Goal: Information Seeking & Learning: Check status

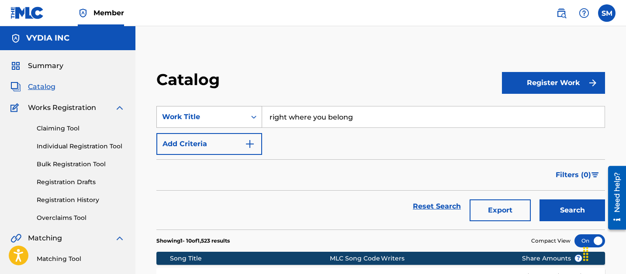
click at [229, 116] on div "Work Title" at bounding box center [201, 117] width 79 height 10
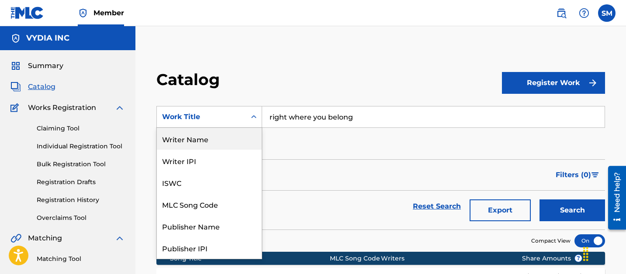
click at [196, 128] on div "Writer Name" at bounding box center [209, 139] width 105 height 22
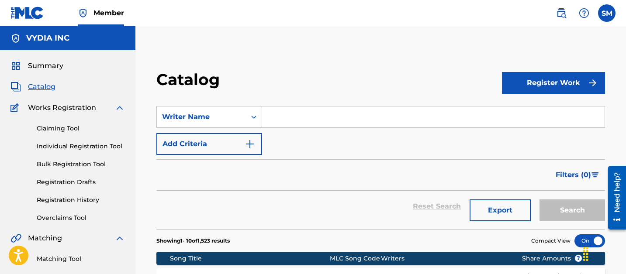
click at [274, 110] on input "Search Form" at bounding box center [433, 117] width 343 height 21
paste input "Alex Robert Johnson"
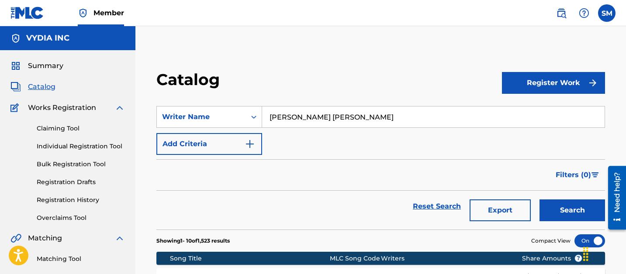
click at [540, 200] on button "Search" at bounding box center [573, 211] width 66 height 22
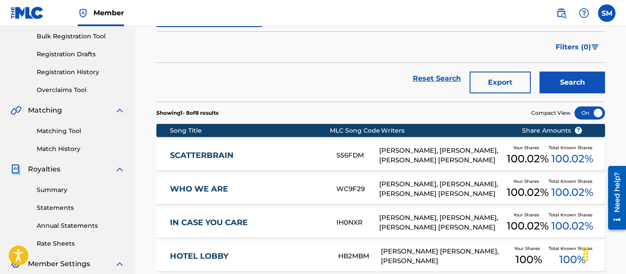
scroll to position [75, 0]
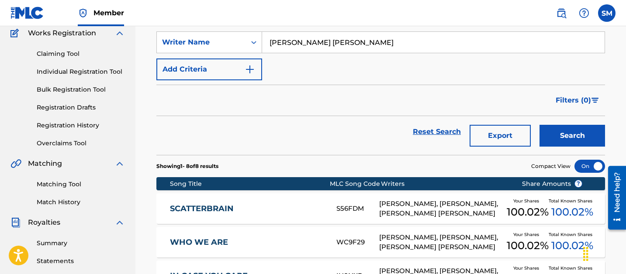
click at [298, 42] on input "Alex Robert Johnson" at bounding box center [433, 42] width 343 height 21
type input "Alex Johnson"
click at [540, 125] on button "Search" at bounding box center [573, 136] width 66 height 22
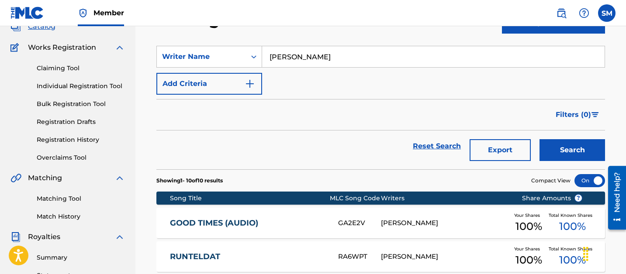
scroll to position [48, 0]
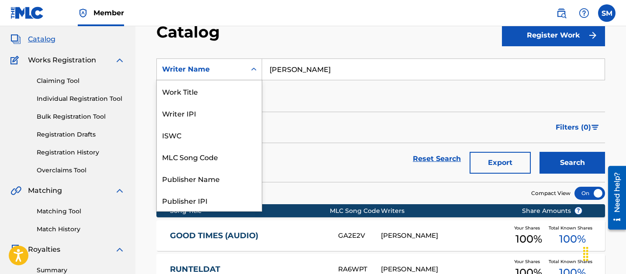
click at [205, 66] on div "Writer Name" at bounding box center [201, 69] width 79 height 10
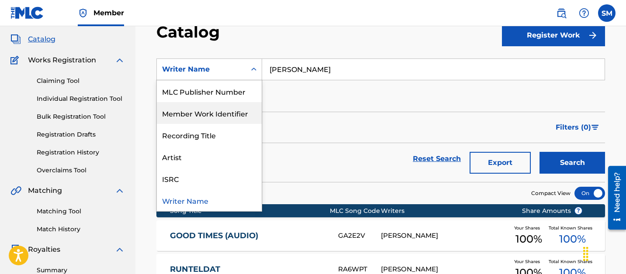
scroll to position [0, 0]
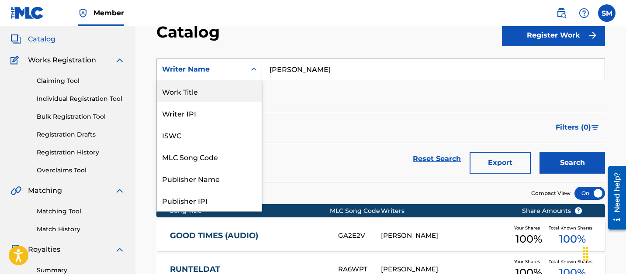
click at [196, 95] on div "Work Title" at bounding box center [209, 91] width 105 height 22
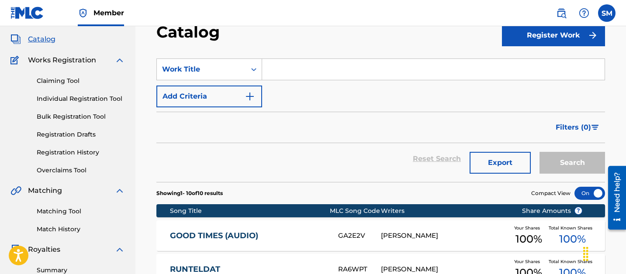
click at [290, 76] on input "Search Form" at bounding box center [433, 69] width 343 height 21
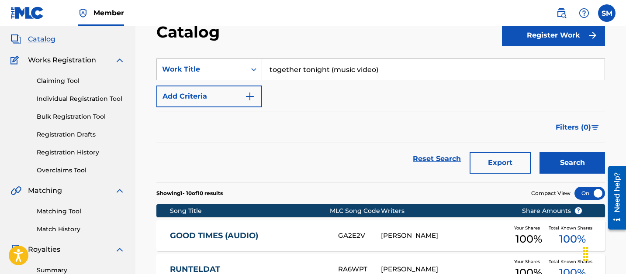
click at [304, 71] on input "together tonight (music video)" at bounding box center [433, 69] width 343 height 21
click at [304, 72] on input "together tonight (music video)" at bounding box center [433, 69] width 343 height 21
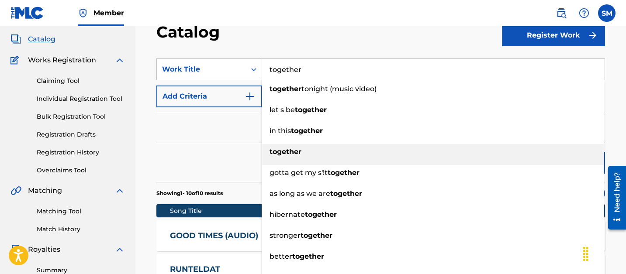
click at [285, 148] on strong "together" at bounding box center [286, 152] width 32 height 8
type input "together"
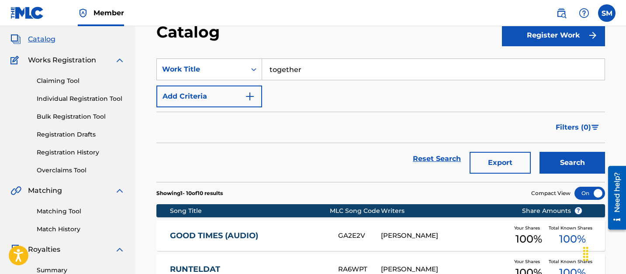
click at [564, 159] on button "Search" at bounding box center [573, 163] width 66 height 22
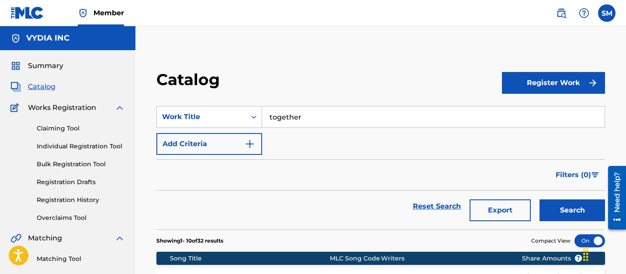
click at [45, 70] on span "Summary" at bounding box center [45, 66] width 35 height 10
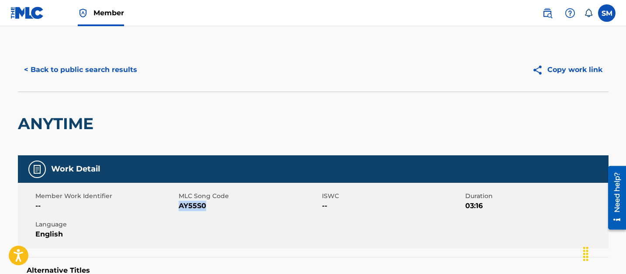
click at [114, 60] on button "< Back to public search results" at bounding box center [80, 70] width 125 height 22
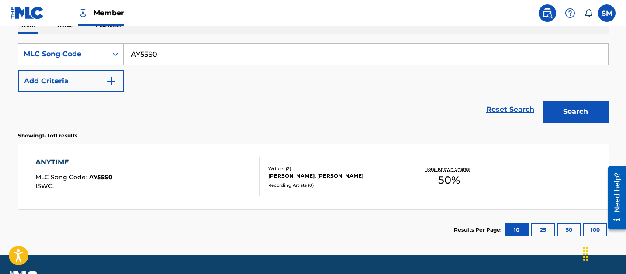
scroll to position [126, 0]
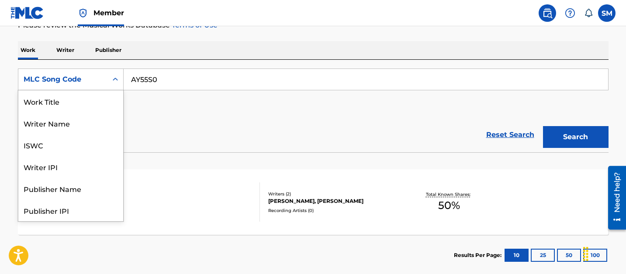
click at [86, 69] on div "MLC Song Code" at bounding box center [71, 80] width 106 height 22
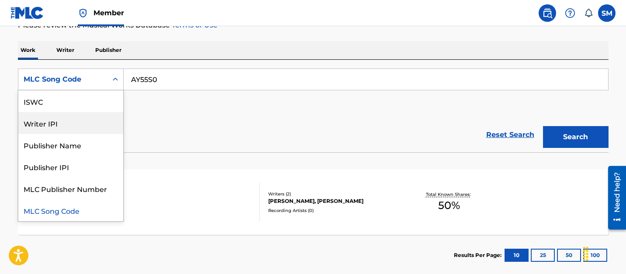
scroll to position [0, 0]
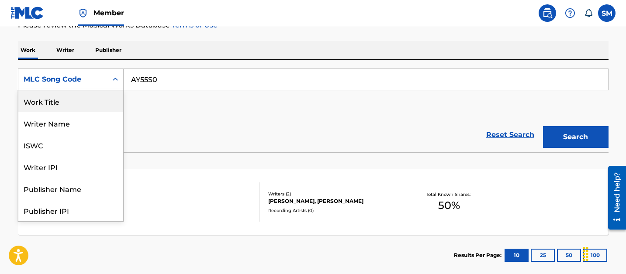
click at [67, 100] on div "Work Title" at bounding box center [70, 101] width 105 height 22
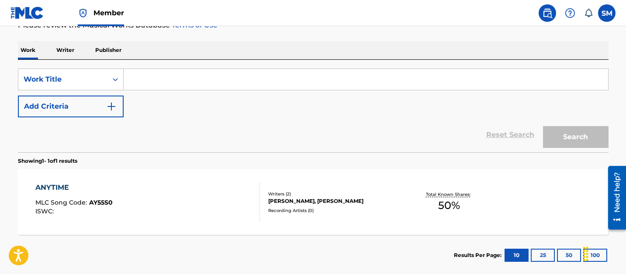
click at [65, 111] on button "Add Criteria" at bounding box center [71, 107] width 106 height 22
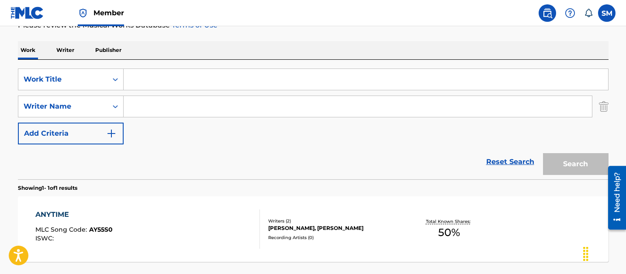
click at [178, 80] on input "Search Form" at bounding box center [366, 79] width 485 height 21
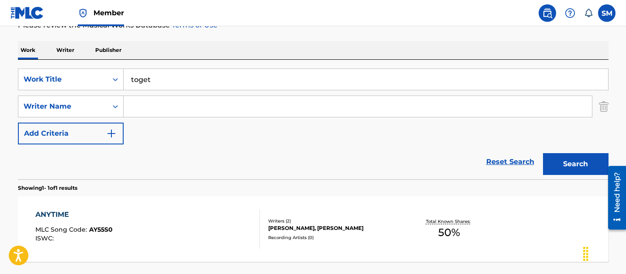
type input "togeth"
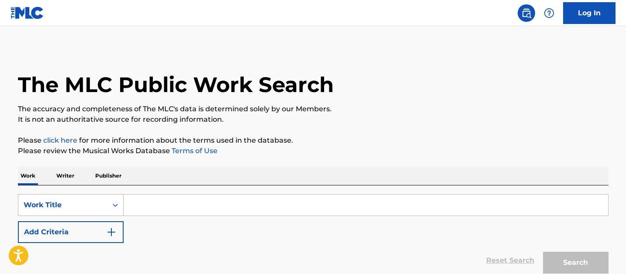
click at [75, 204] on div "Work Title" at bounding box center [63, 205] width 79 height 10
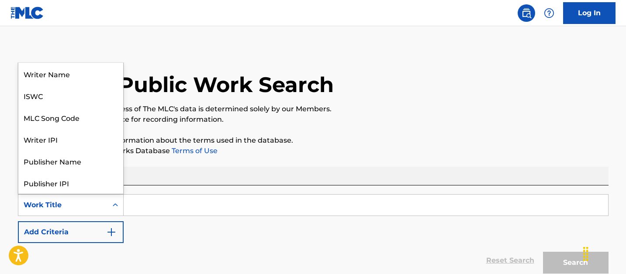
scroll to position [44, 0]
click at [176, 207] on input "Search Form" at bounding box center [366, 205] width 485 height 21
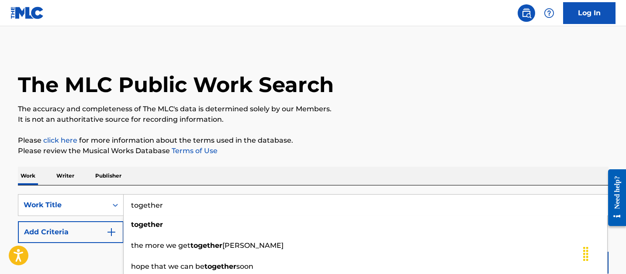
type input "together"
click at [120, 239] on button "Add Criteria" at bounding box center [71, 233] width 106 height 22
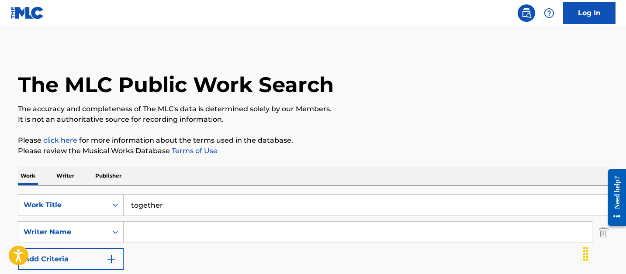
click at [173, 229] on input "Search Form" at bounding box center [358, 232] width 468 height 21
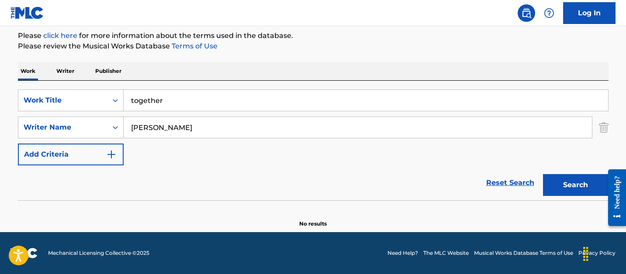
click at [154, 125] on input "alex johnson" at bounding box center [358, 127] width 468 height 21
paste input "Philip DeLuca"
type input "Philip DeLuca"
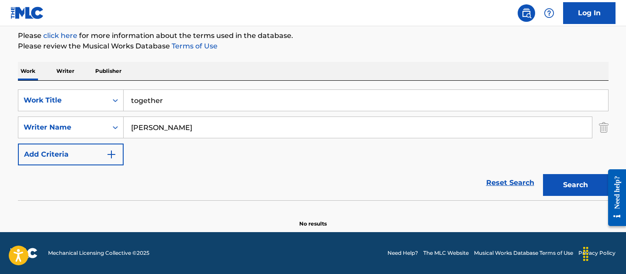
click at [543, 174] on button "Search" at bounding box center [576, 185] width 66 height 22
click at [200, 97] on input "together" at bounding box center [366, 100] width 485 height 21
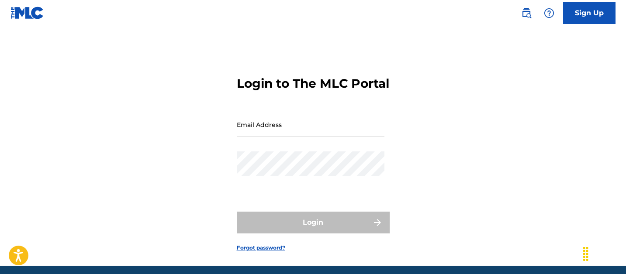
click at [245, 137] on input "Email Address" at bounding box center [311, 124] width 148 height 25
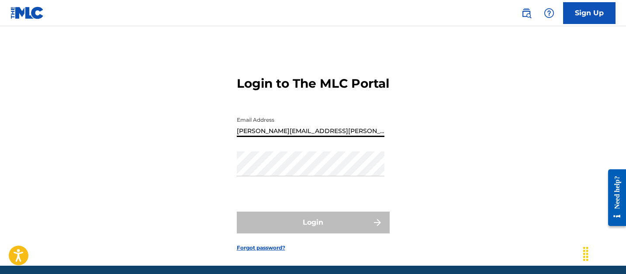
type input "sara.munson@vydia.com"
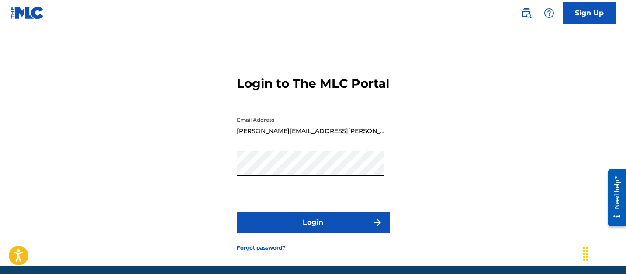
click at [237, 212] on button "Login" at bounding box center [313, 223] width 153 height 22
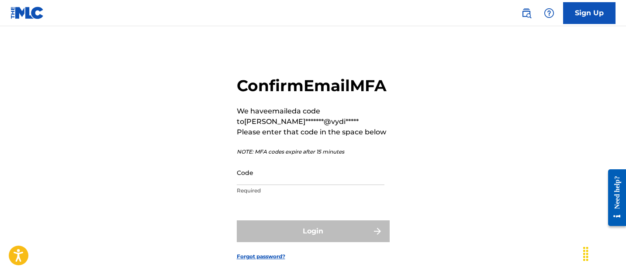
click at [284, 185] on input "Code" at bounding box center [311, 172] width 148 height 25
paste input "786506"
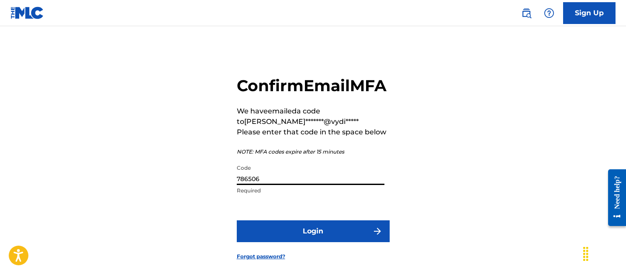
type input "786506"
click at [237, 221] on button "Login" at bounding box center [313, 232] width 153 height 22
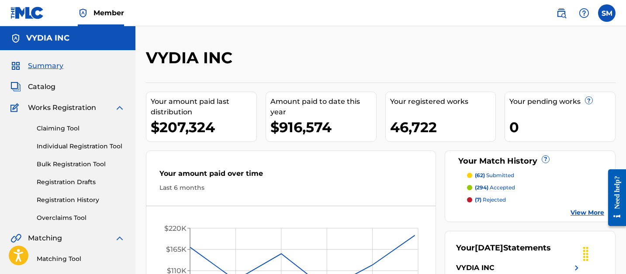
click at [64, 200] on link "Registration History" at bounding box center [81, 200] width 88 height 9
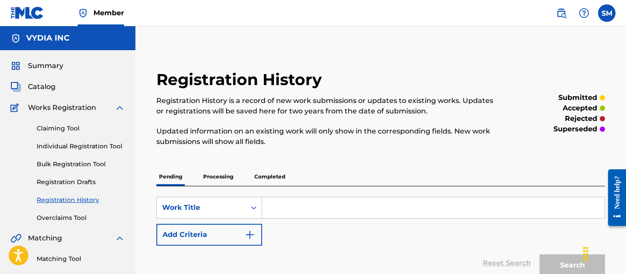
click at [217, 177] on p "Processing" at bounding box center [218, 177] width 35 height 18
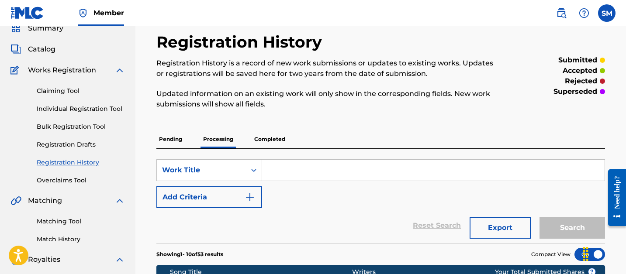
scroll to position [48, 0]
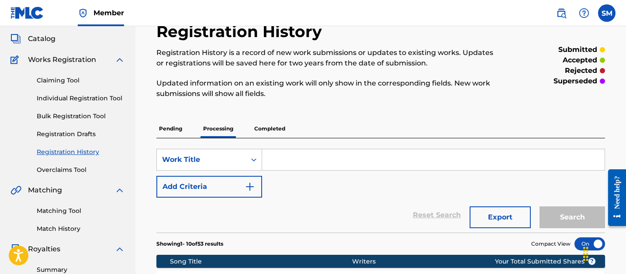
click at [272, 128] on p "Completed" at bounding box center [270, 129] width 36 height 18
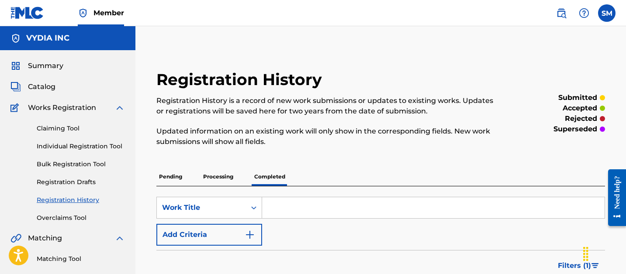
click at [320, 208] on input "Search Form" at bounding box center [433, 208] width 343 height 21
type input "together"
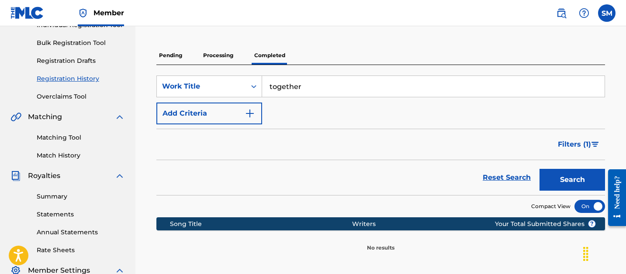
scroll to position [111, 0]
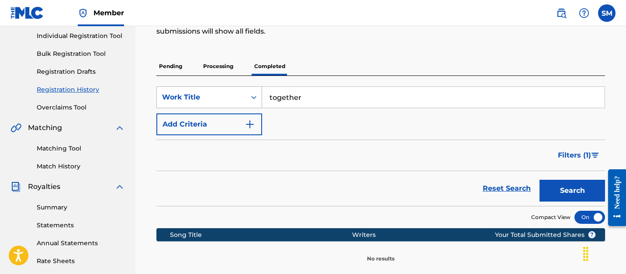
click at [222, 100] on div "Work Title" at bounding box center [201, 97] width 79 height 10
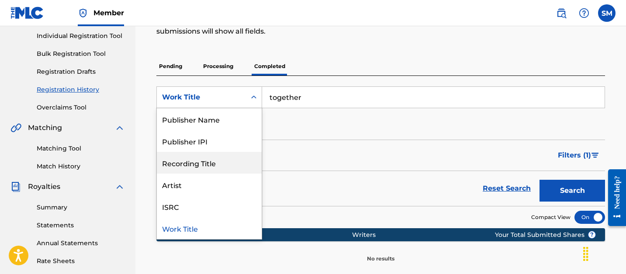
scroll to position [0, 0]
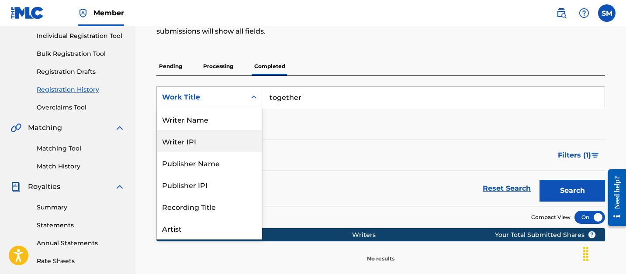
click at [224, 124] on div "Writer Name" at bounding box center [209, 119] width 105 height 22
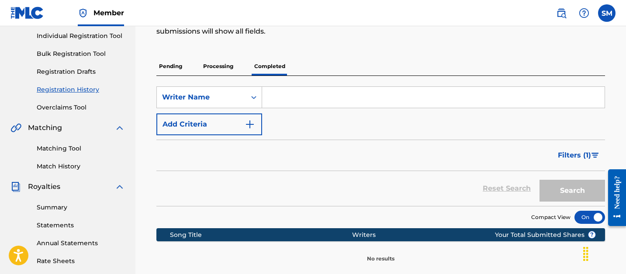
click at [297, 101] on input "Search Form" at bounding box center [433, 97] width 343 height 21
click at [205, 92] on div "Writer Name" at bounding box center [201, 97] width 79 height 10
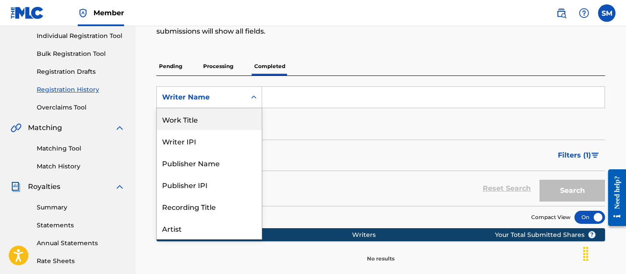
drag, startPoint x: 200, startPoint y: 114, endPoint x: 219, endPoint y: 112, distance: 19.0
click at [200, 114] on div "Work Title" at bounding box center [209, 119] width 105 height 22
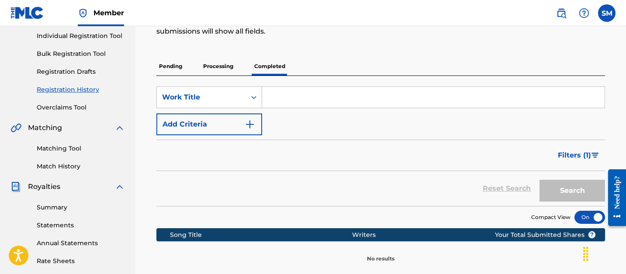
click at [293, 108] on input "Search Form" at bounding box center [433, 97] width 343 height 21
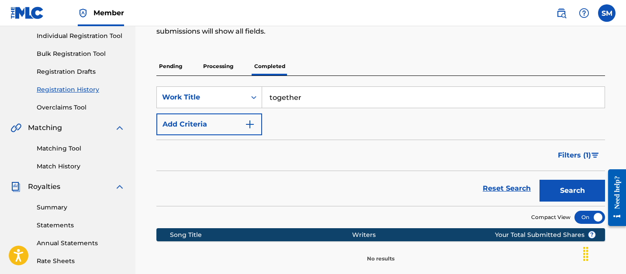
type input "together"
click at [565, 190] on button "Search" at bounding box center [573, 191] width 66 height 22
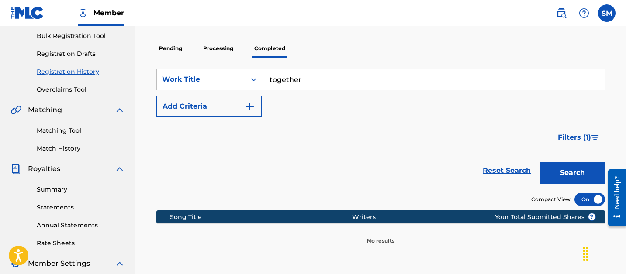
scroll to position [129, 0]
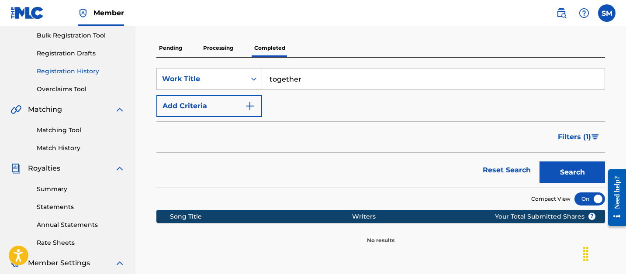
click at [213, 55] on p "Processing" at bounding box center [218, 48] width 35 height 18
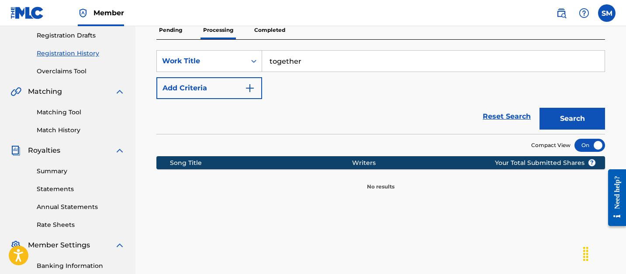
scroll to position [146, 0]
click at [179, 31] on p "Pending" at bounding box center [170, 30] width 28 height 18
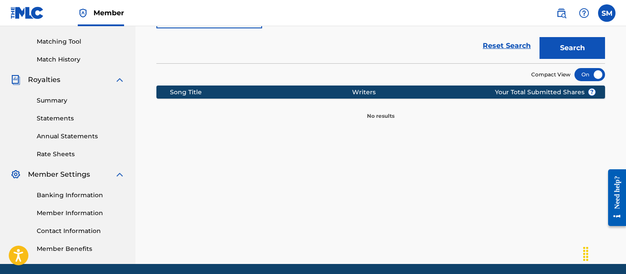
scroll to position [218, 0]
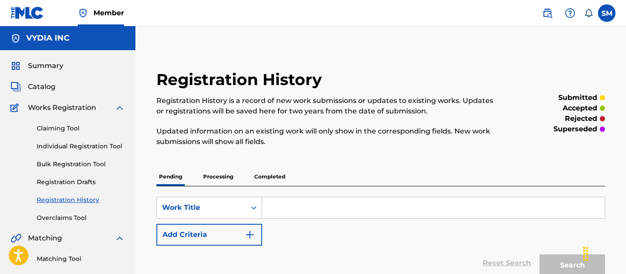
click at [225, 181] on p "Processing" at bounding box center [218, 177] width 35 height 18
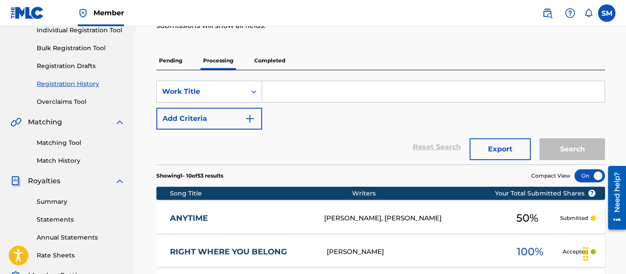
scroll to position [67, 0]
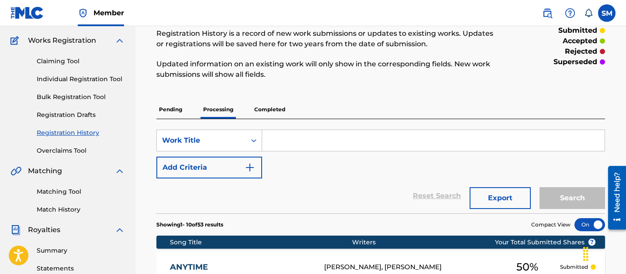
click at [275, 105] on p "Completed" at bounding box center [270, 110] width 36 height 18
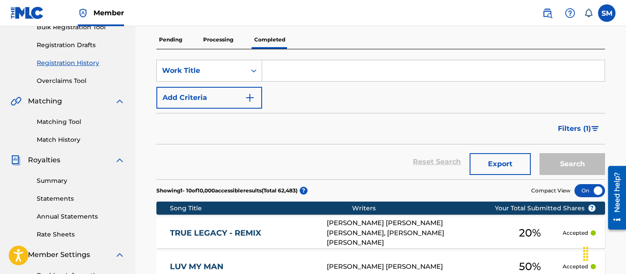
scroll to position [135, 0]
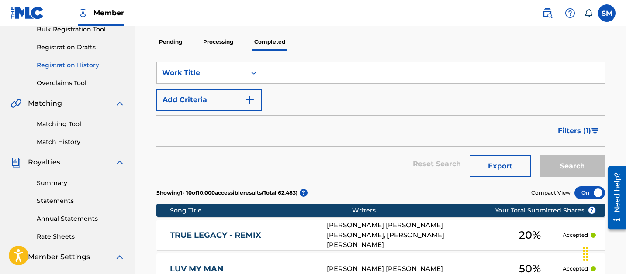
click at [297, 74] on input "Search Form" at bounding box center [433, 72] width 343 height 21
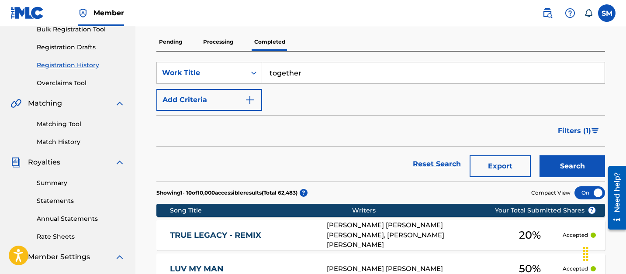
type input "together"
click at [592, 167] on button "Search" at bounding box center [573, 167] width 66 height 22
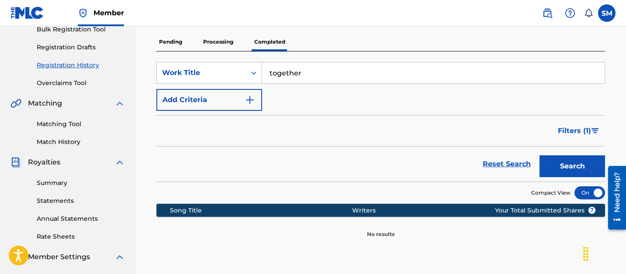
click at [295, 75] on input "together" at bounding box center [433, 72] width 343 height 21
click at [294, 75] on input "together" at bounding box center [433, 72] width 343 height 21
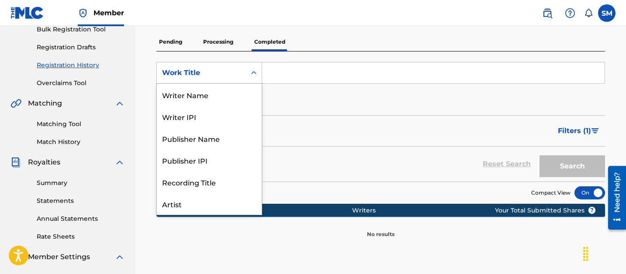
click at [241, 73] on div "Work Title" at bounding box center [201, 73] width 89 height 17
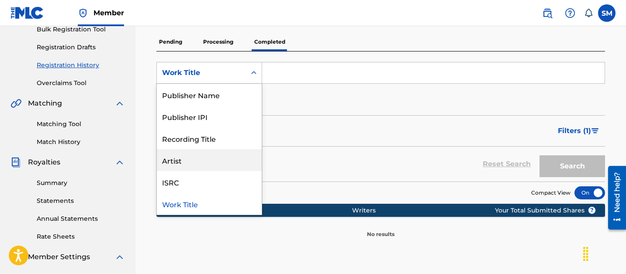
scroll to position [0, 0]
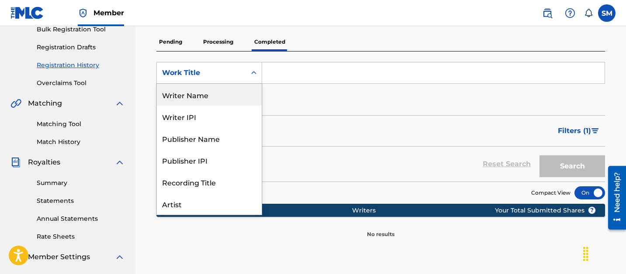
click at [206, 100] on div "Writer Name" at bounding box center [209, 95] width 105 height 22
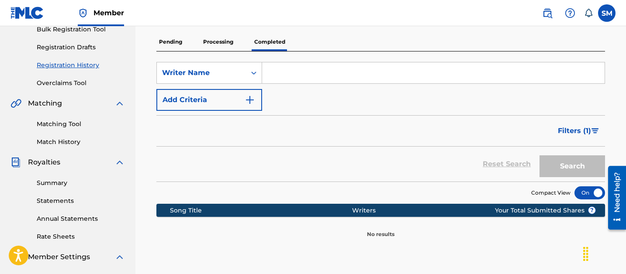
click at [295, 78] on input "Search Form" at bounding box center [433, 72] width 343 height 21
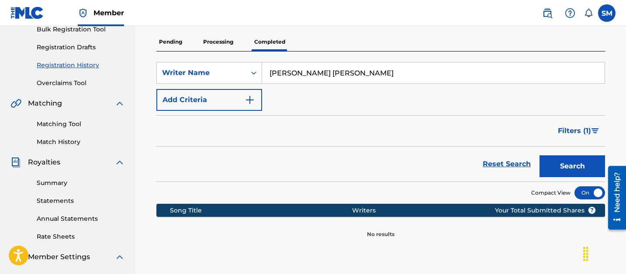
type input "[PERSON_NAME] [PERSON_NAME]"
click at [540, 156] on button "Search" at bounding box center [573, 167] width 66 height 22
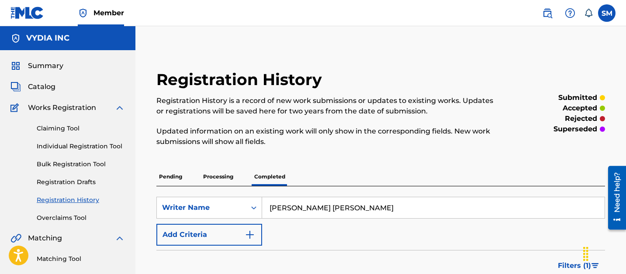
click at [38, 86] on span "Catalog" at bounding box center [42, 87] width 28 height 10
